Goal: Find specific page/section: Find specific page/section

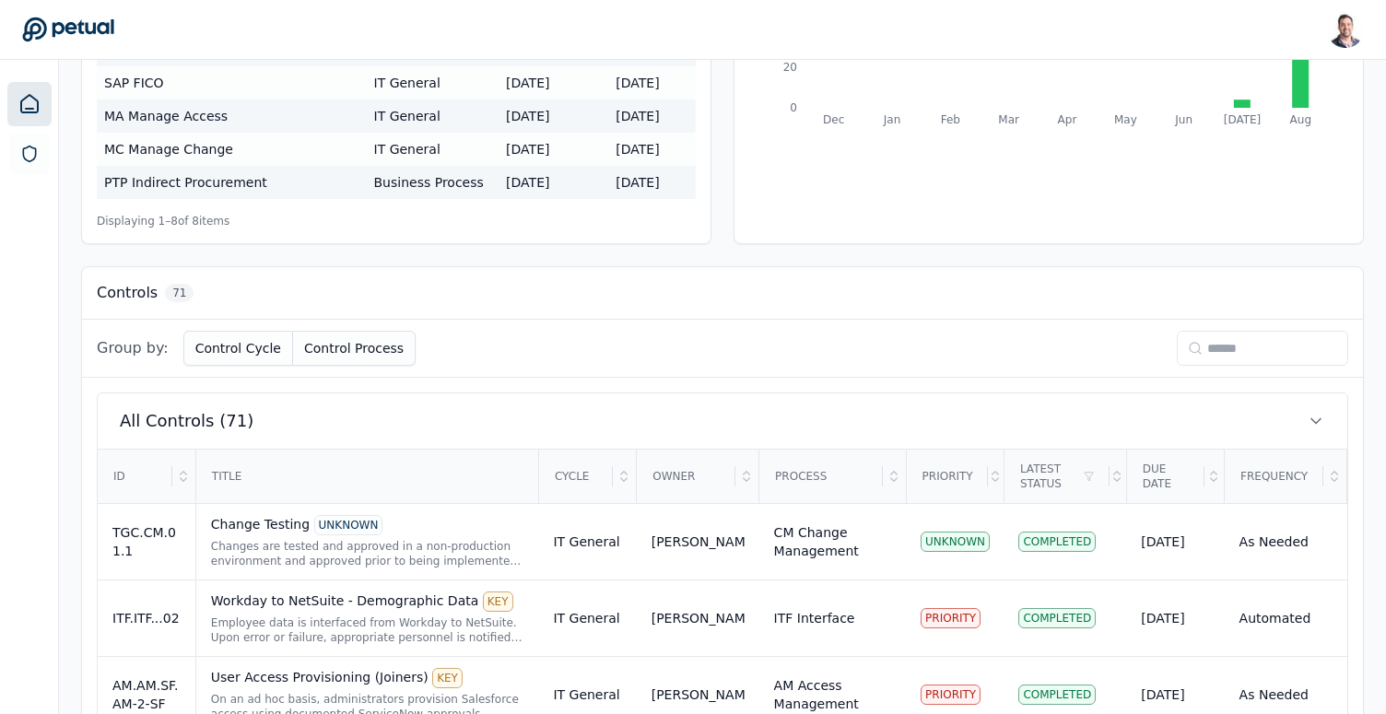
scroll to position [316, 0]
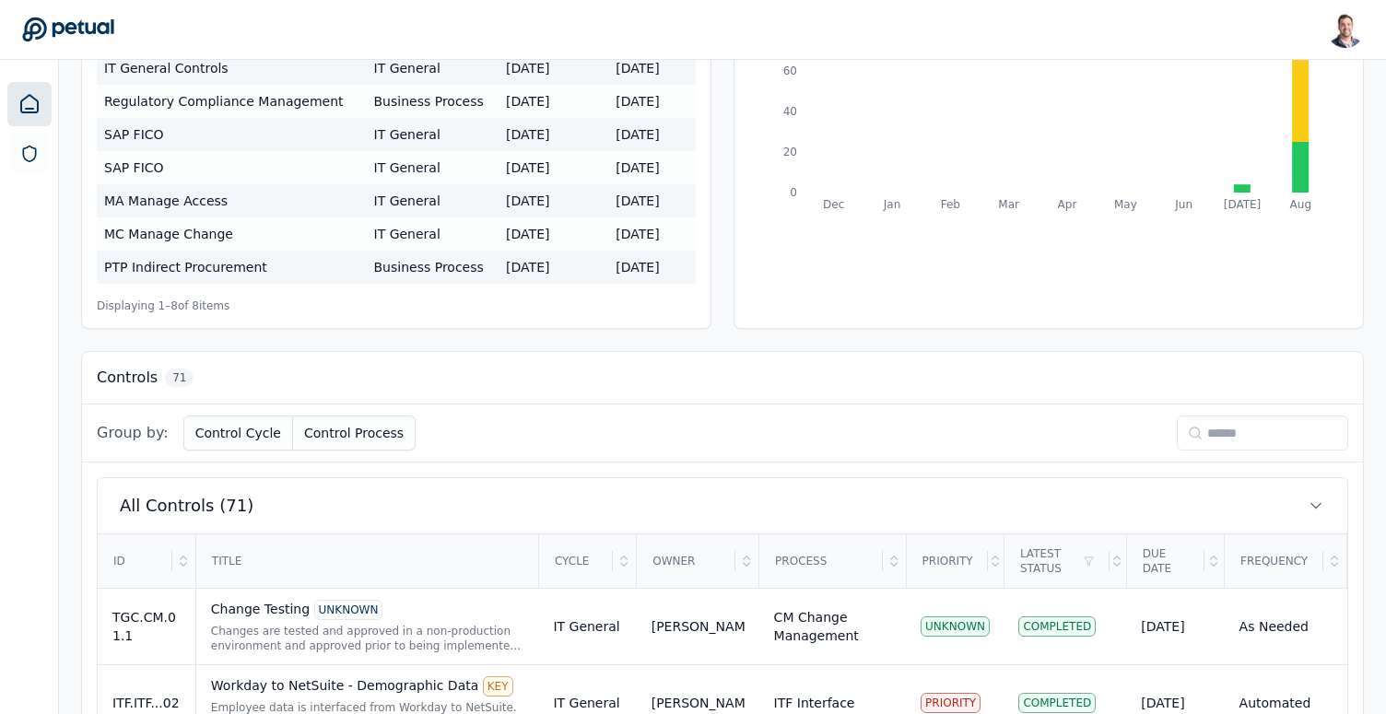
click at [1227, 435] on input at bounding box center [1262, 433] width 171 height 35
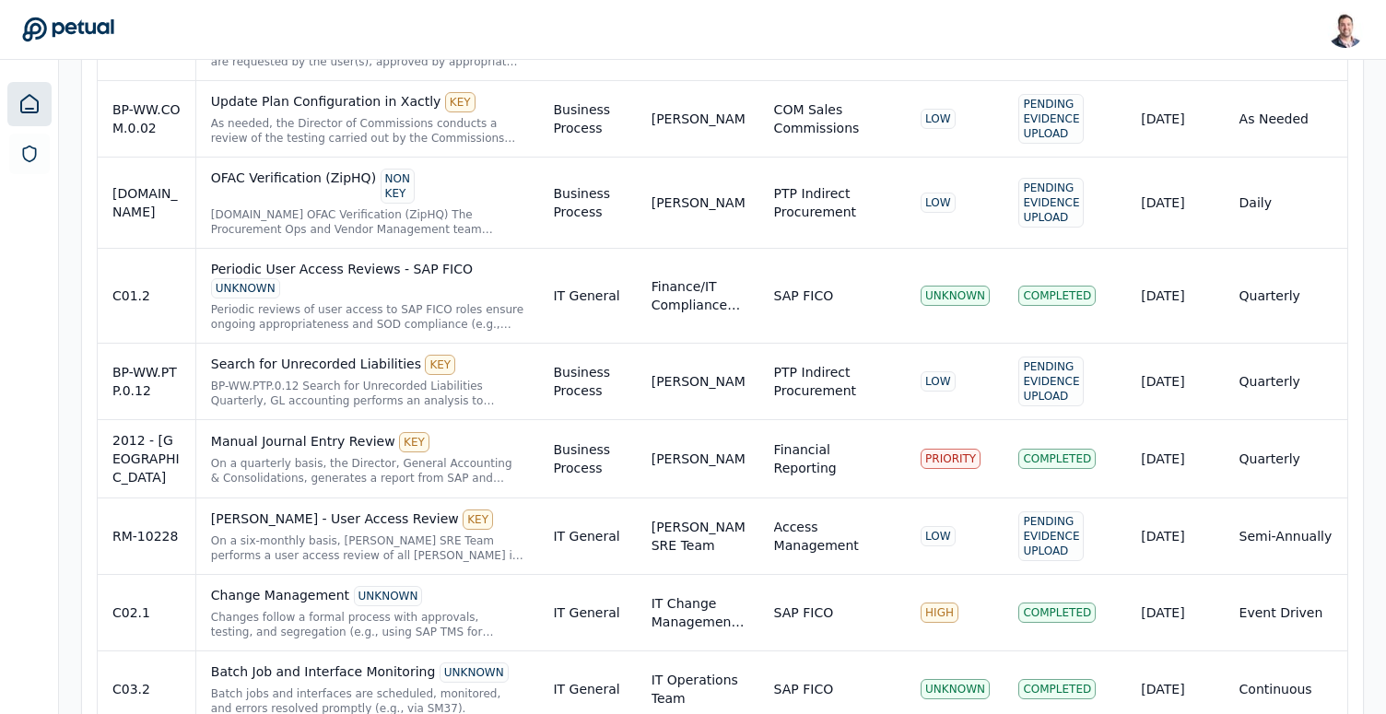
scroll to position [1045, 0]
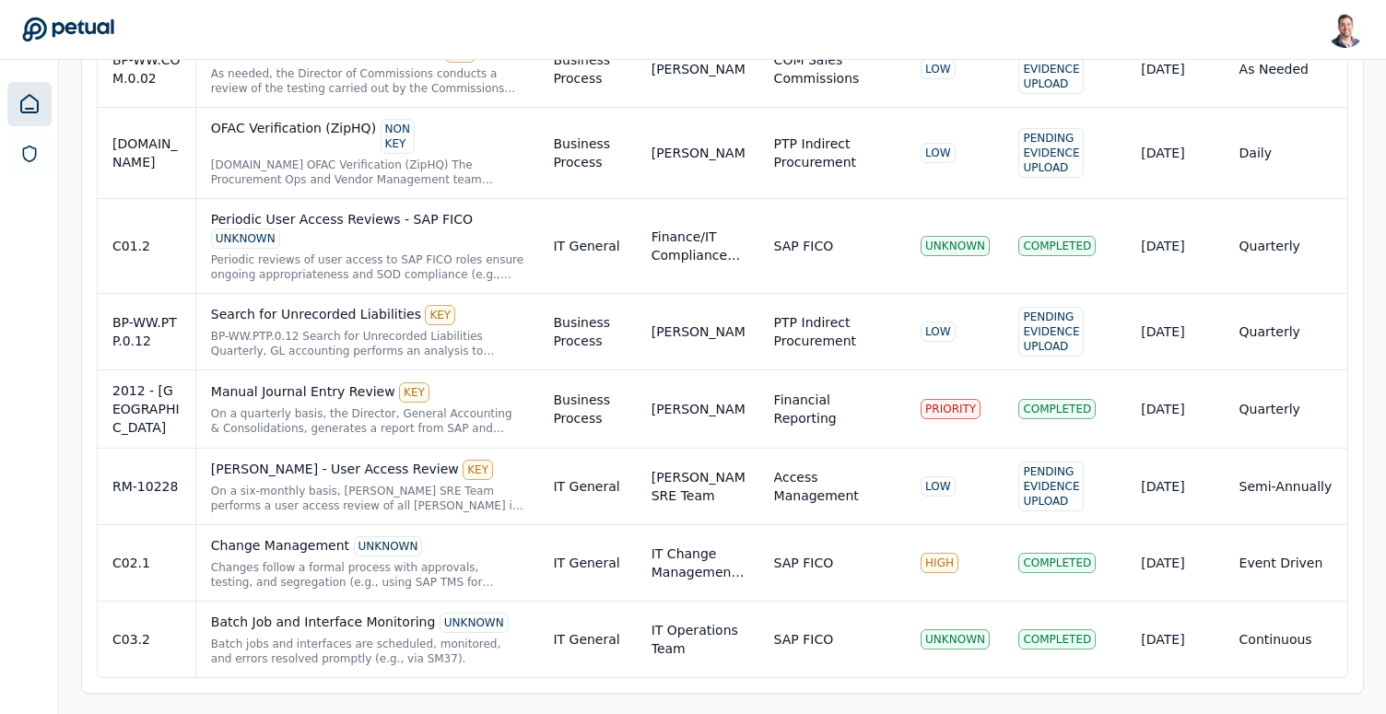
type input "**"
click at [300, 632] on div "Batch Job and Interface Monitoring UNKNOWN Batch jobs and interfaces are schedu…" at bounding box center [367, 639] width 313 height 53
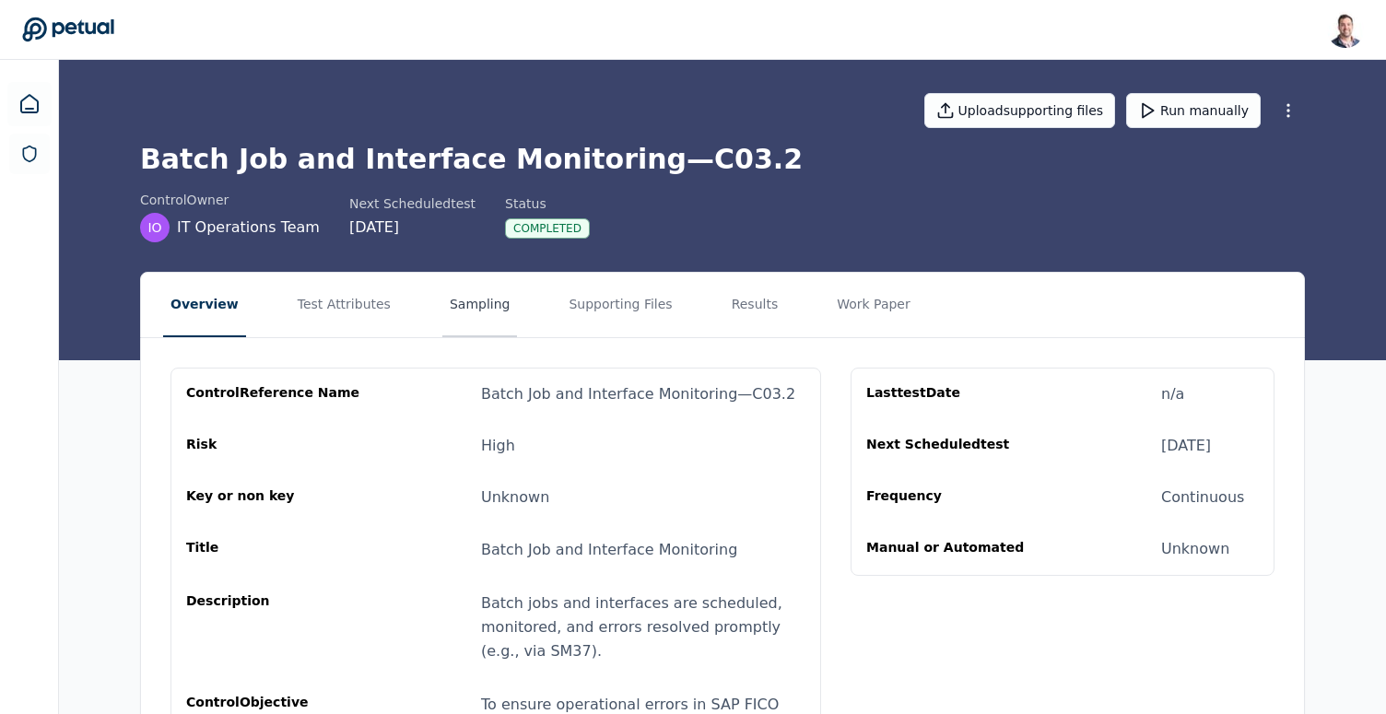
click at [444, 299] on button "Sampling" at bounding box center [480, 305] width 76 height 65
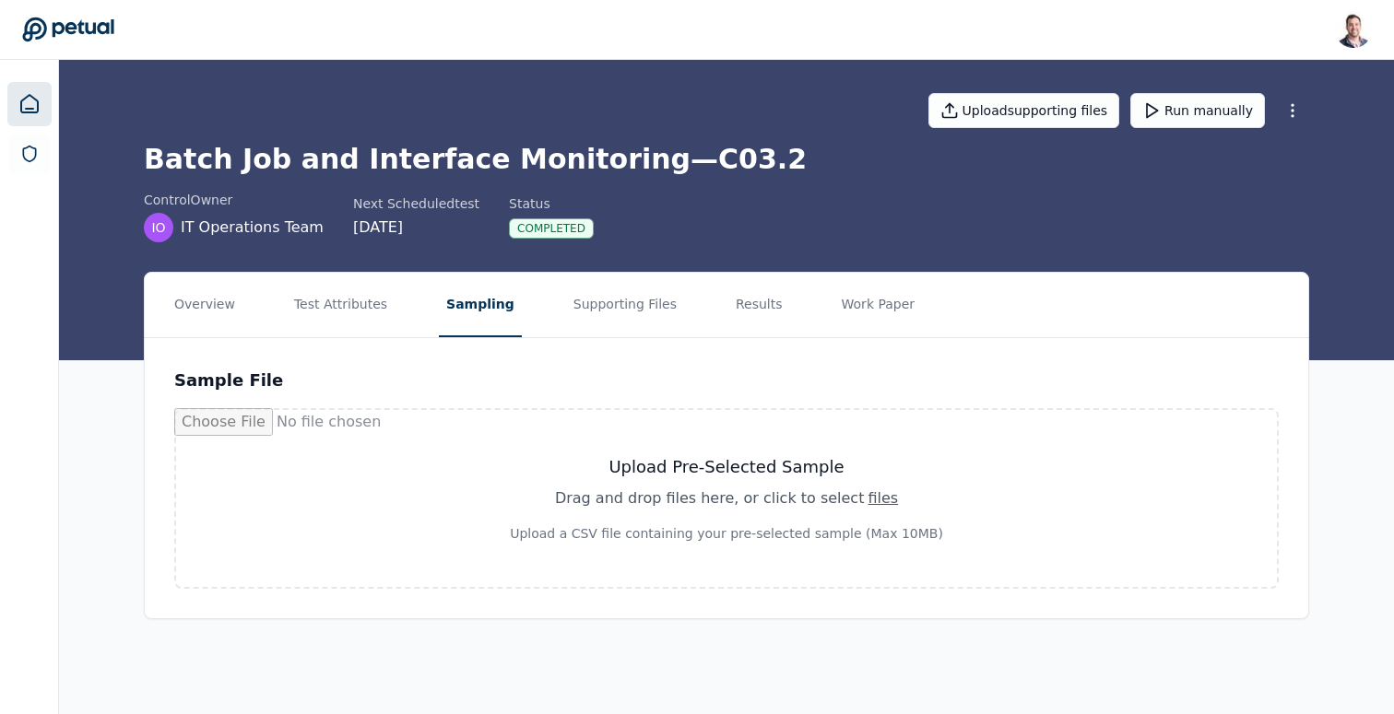
click at [7, 114] on link at bounding box center [29, 104] width 44 height 44
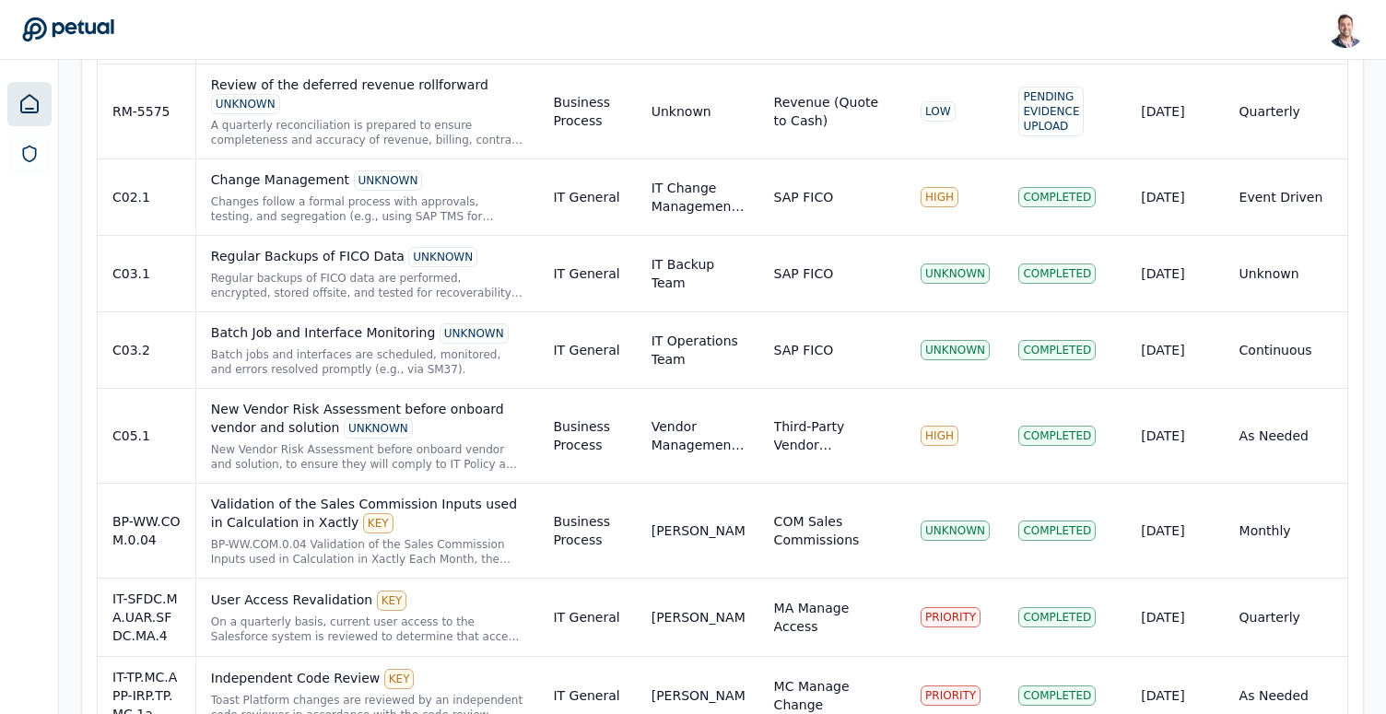
scroll to position [6259, 0]
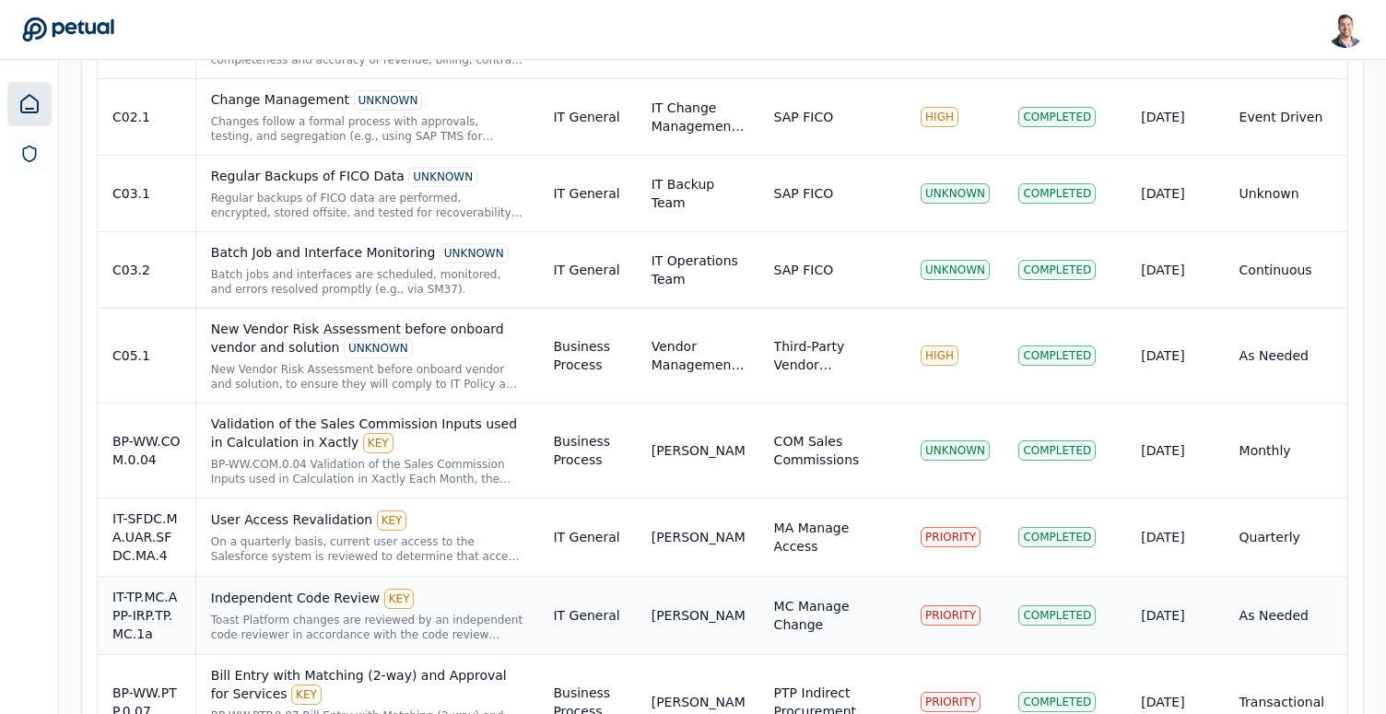
click at [453, 613] on div "Toast Platform changes are reviewed by an independent code reviewer in accordan…" at bounding box center [367, 627] width 313 height 29
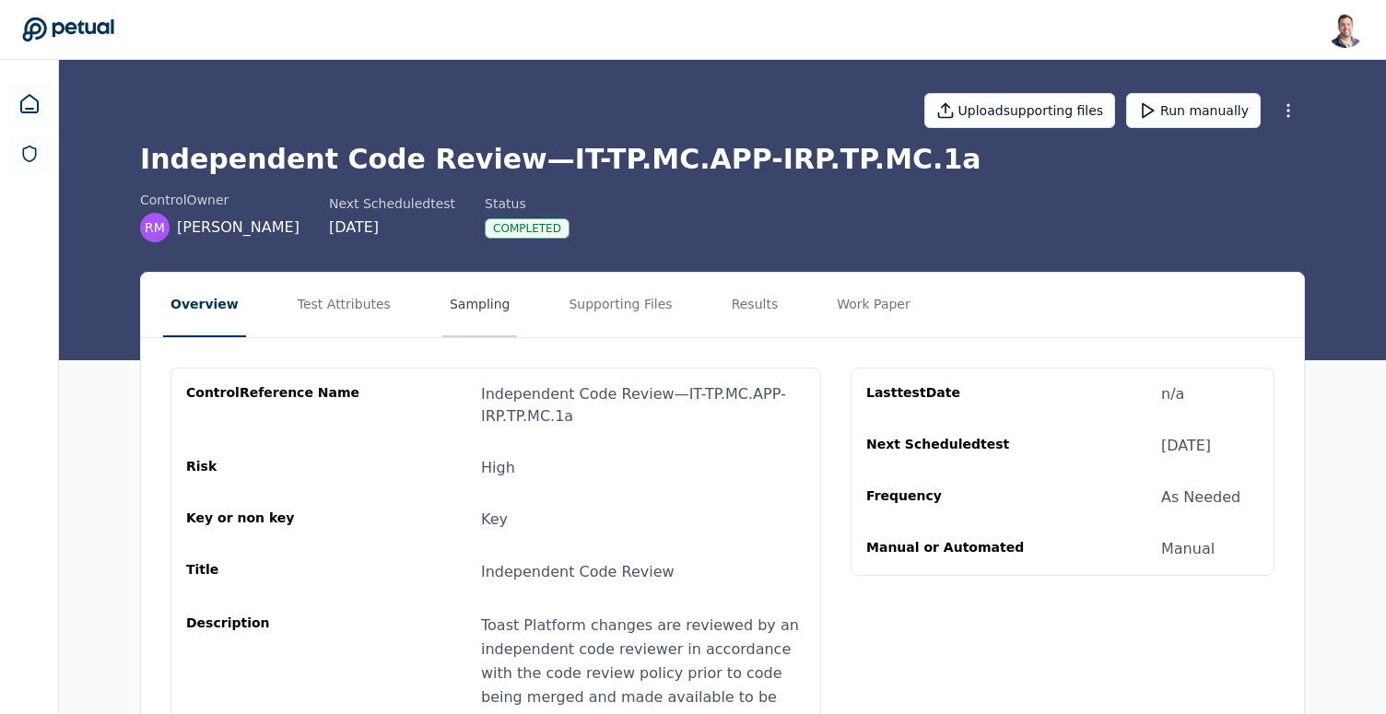
click at [442, 313] on button "Sampling" at bounding box center [480, 305] width 76 height 65
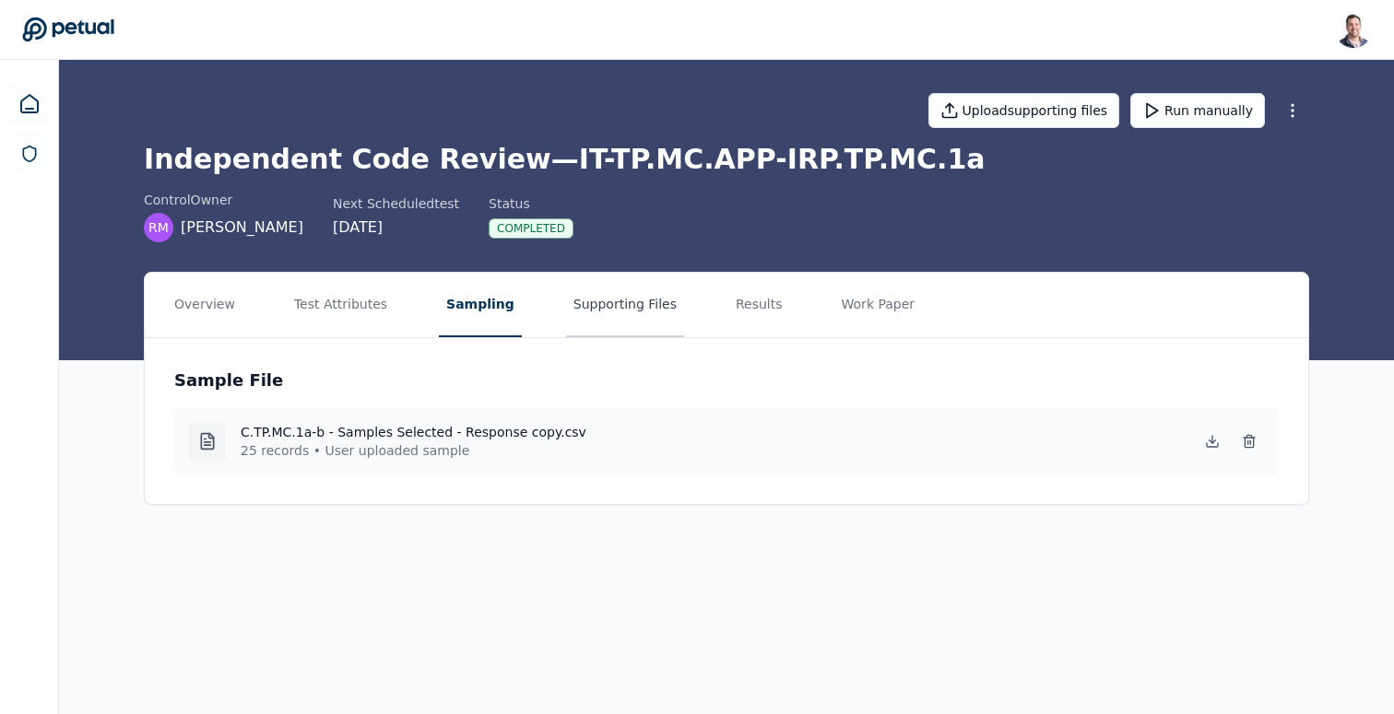
click at [583, 312] on button "Supporting Files" at bounding box center [625, 305] width 118 height 65
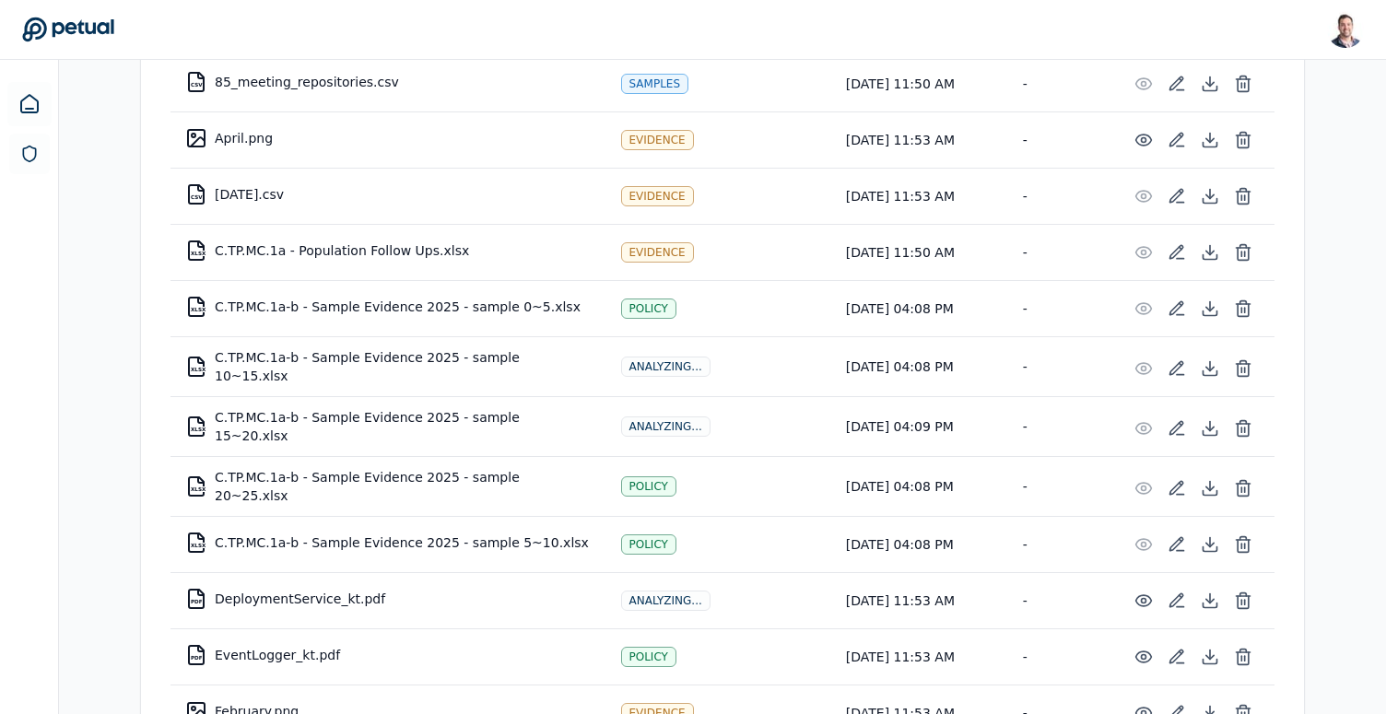
scroll to position [474, 0]
